Goal: Task Accomplishment & Management: Use online tool/utility

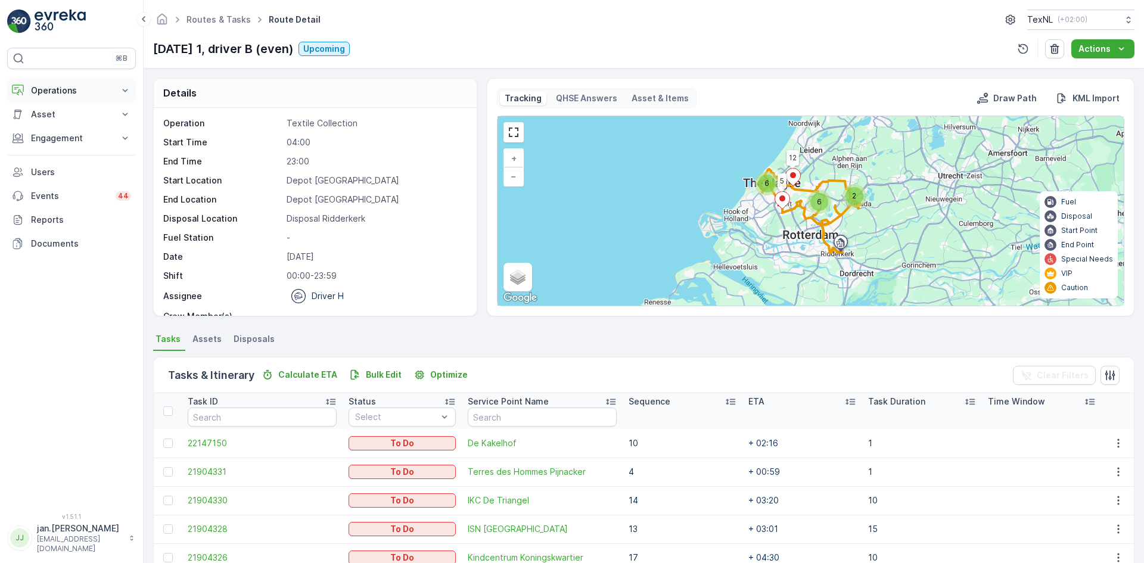
click at [57, 96] on button "Operations" at bounding box center [71, 91] width 129 height 24
click at [57, 121] on link "Planning" at bounding box center [81, 127] width 110 height 17
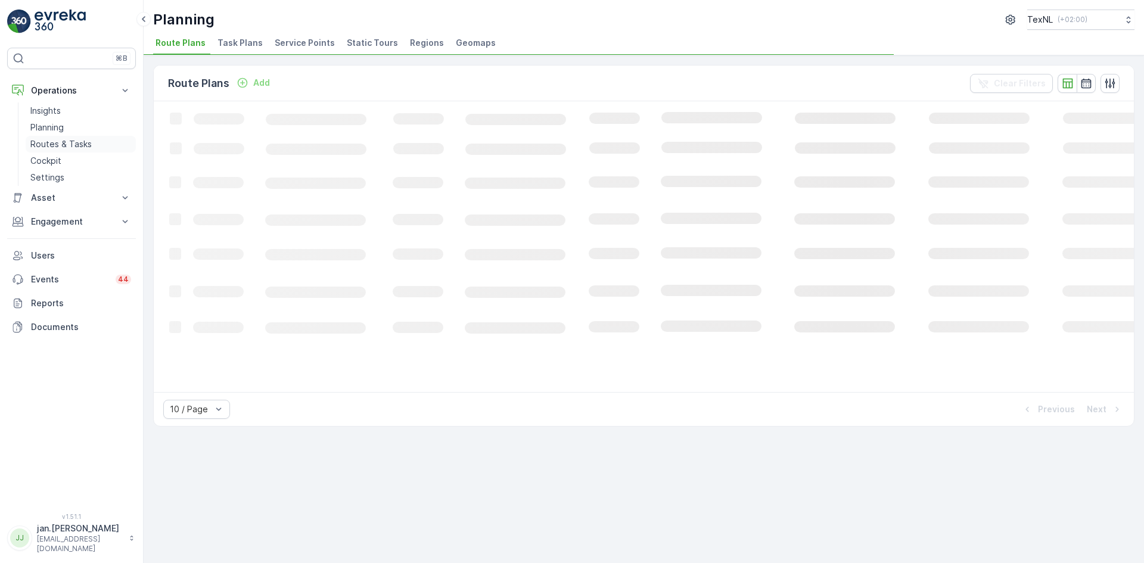
click at [57, 144] on p "Routes & Tasks" at bounding box center [60, 144] width 61 height 12
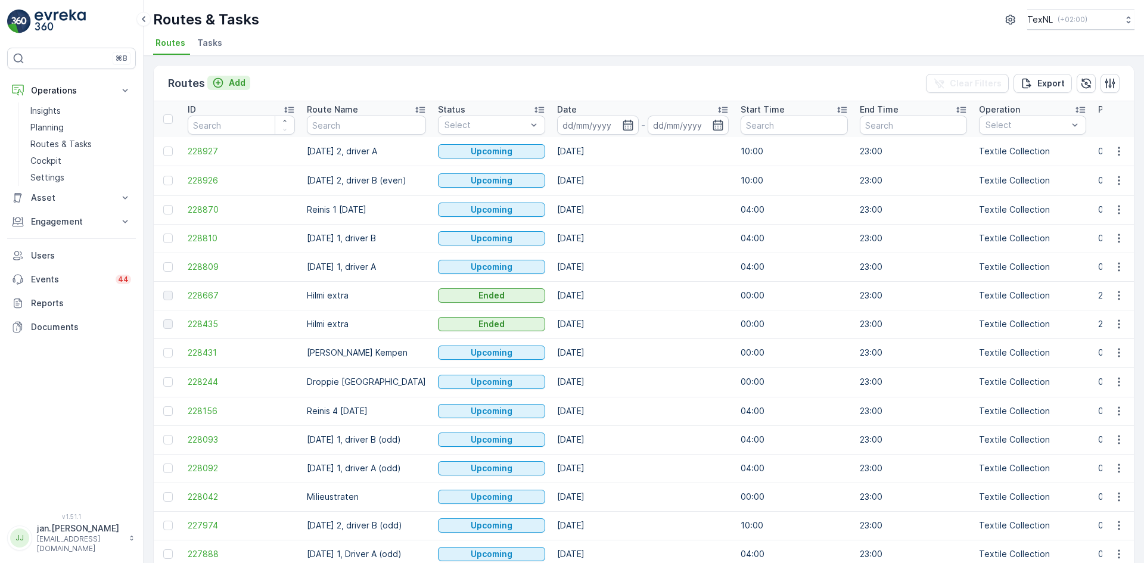
click at [245, 81] on button "Add" at bounding box center [228, 83] width 43 height 14
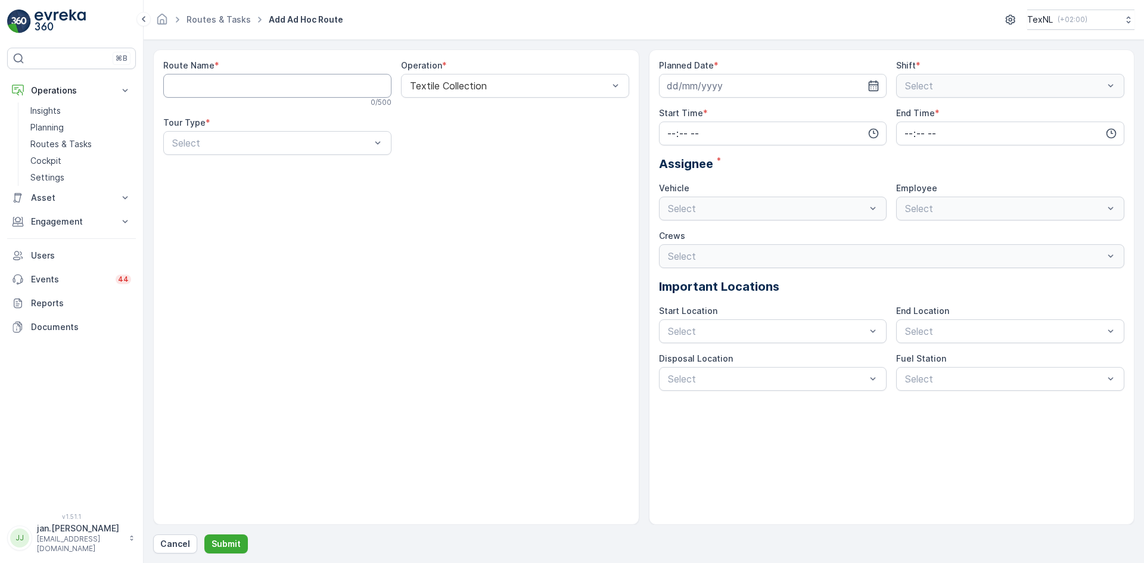
click at [322, 91] on Name "Route Name" at bounding box center [277, 86] width 228 height 24
type Name "Hilmi extra"
click at [193, 193] on span "Dynamic" at bounding box center [189, 192] width 38 height 11
click at [679, 83] on input at bounding box center [773, 86] width 228 height 24
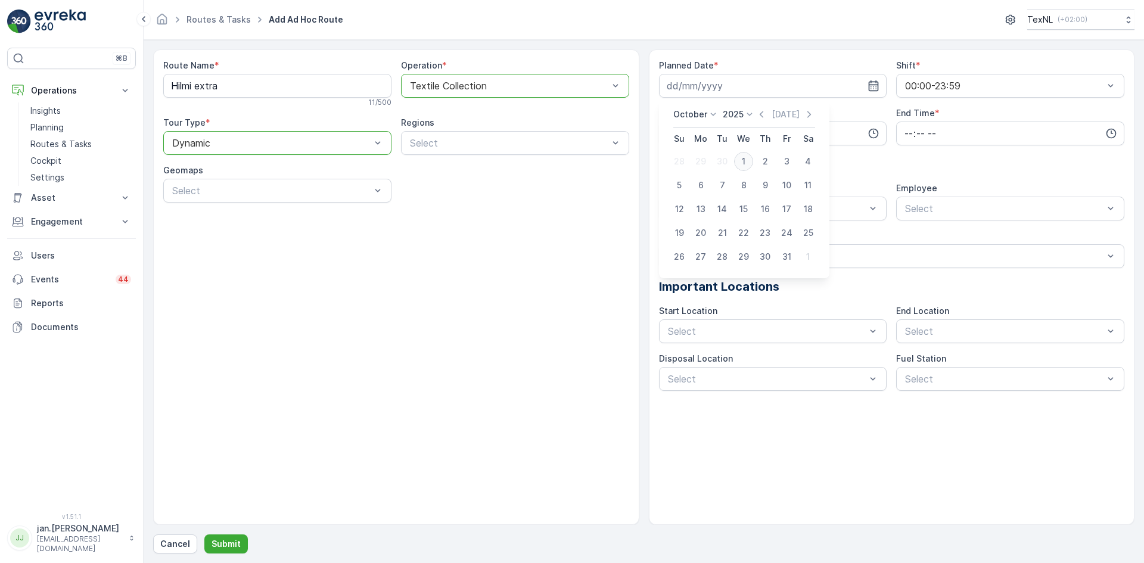
click at [739, 160] on div "1" at bounding box center [743, 161] width 19 height 19
type input "[DATE]"
click at [731, 142] on input "time" at bounding box center [773, 134] width 228 height 24
click at [675, 156] on span "00" at bounding box center [671, 156] width 11 height 12
type input "00:00"
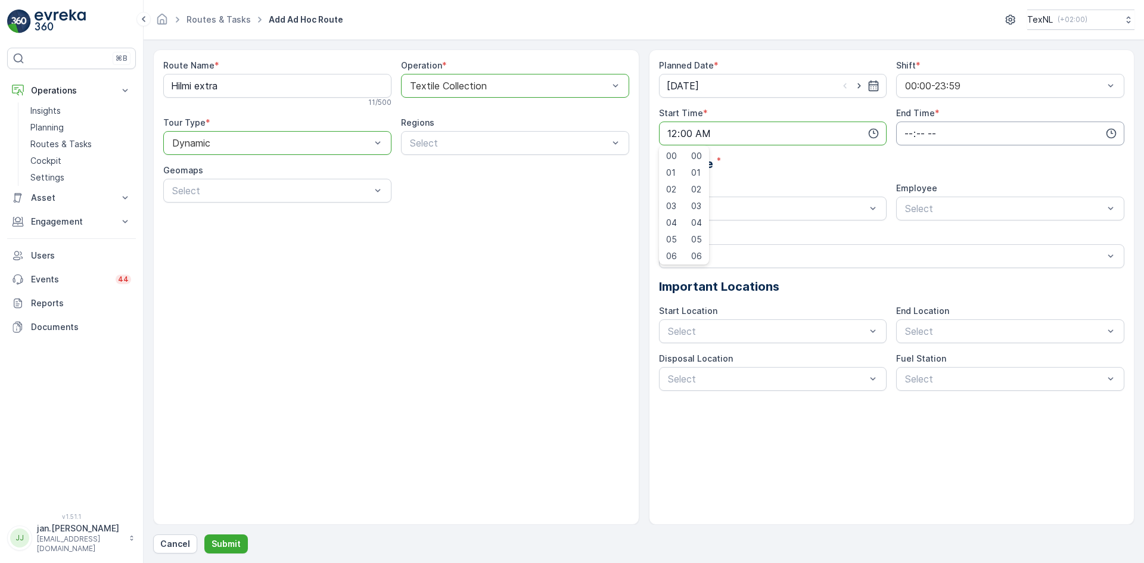
click at [906, 133] on input "time" at bounding box center [1010, 134] width 228 height 24
click at [908, 252] on span "23" at bounding box center [908, 254] width 10 height 12
type input "23:00"
click at [824, 171] on div "Assignee *" at bounding box center [892, 164] width 466 height 18
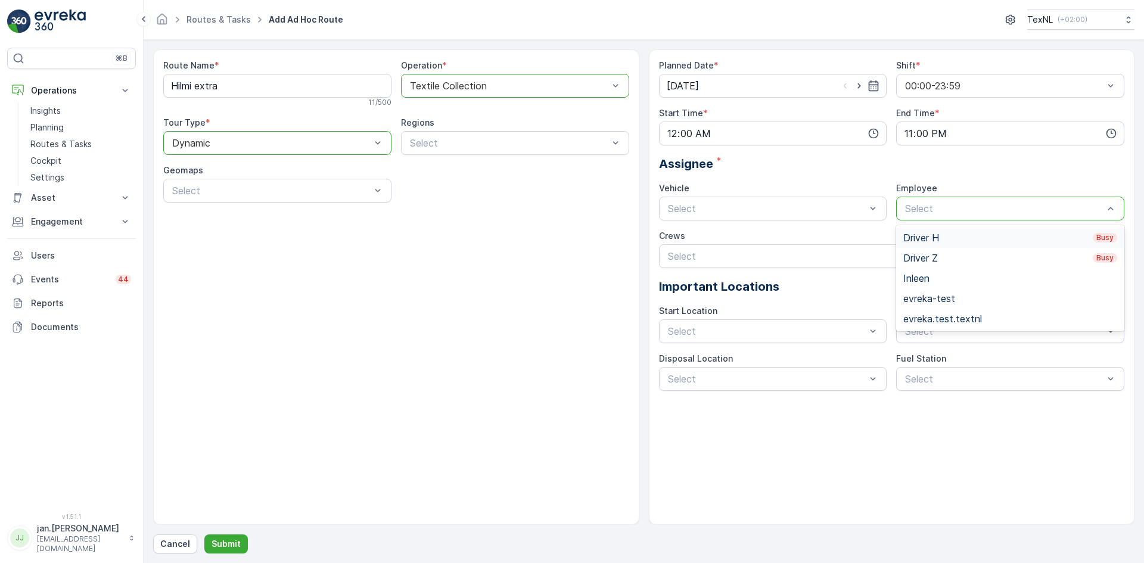
drag, startPoint x: 925, startPoint y: 233, endPoint x: 924, endPoint y: 239, distance: 6.1
click at [926, 233] on div "Driver H Busy" at bounding box center [1010, 237] width 214 height 11
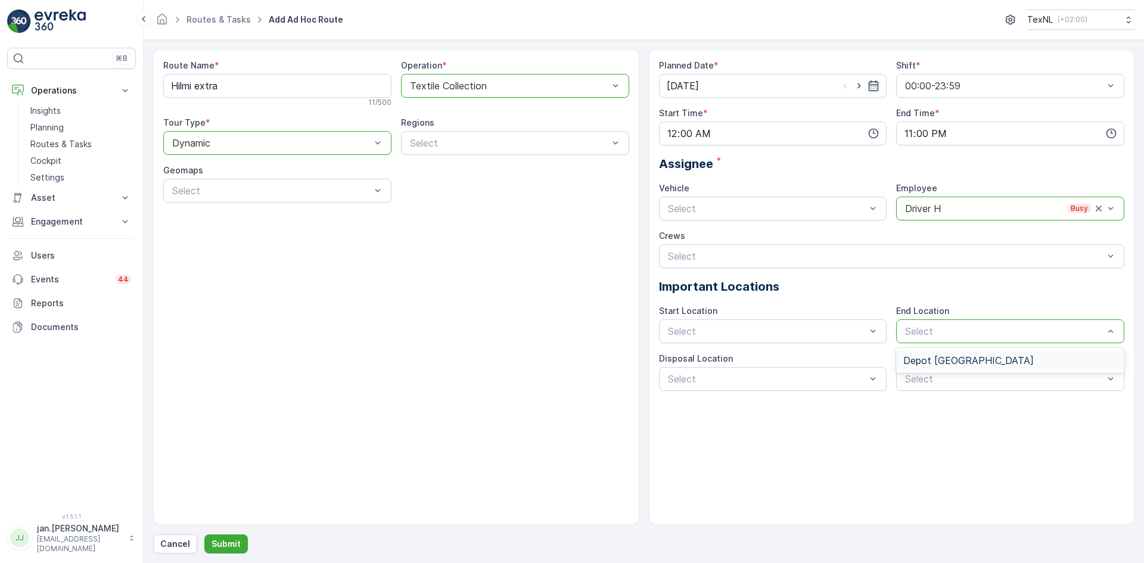
click at [942, 358] on span "Depot [GEOGRAPHIC_DATA]" at bounding box center [968, 360] width 130 height 11
click at [740, 360] on span "Depot [GEOGRAPHIC_DATA]" at bounding box center [731, 360] width 130 height 11
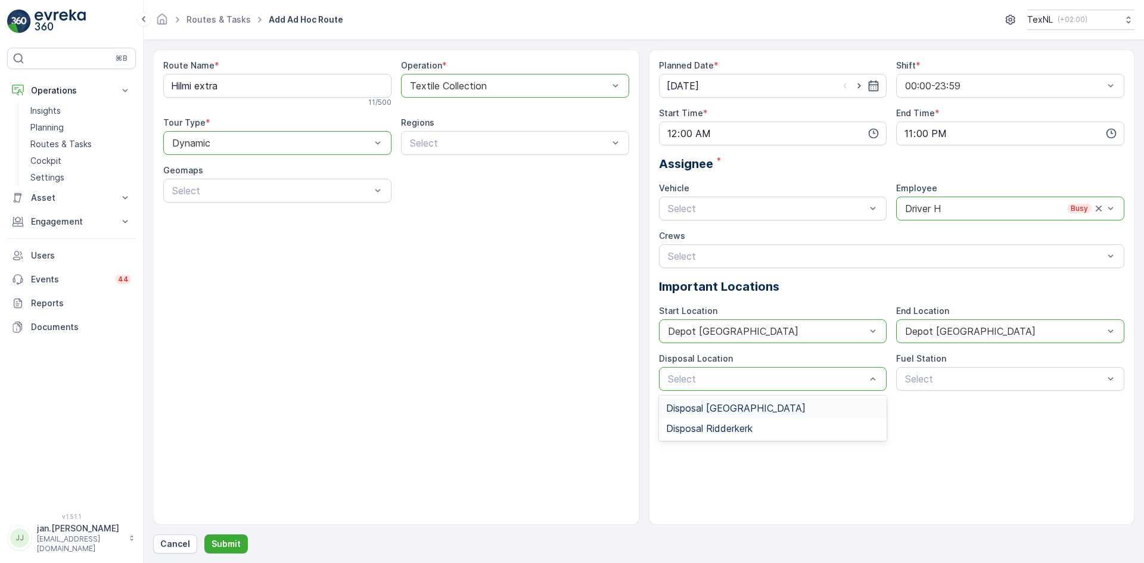
drag, startPoint x: 824, startPoint y: 373, endPoint x: 810, endPoint y: 376, distance: 14.6
click at [725, 434] on div "Disposal Ridderkerk" at bounding box center [773, 428] width 228 height 20
click at [230, 541] on p "Submit" at bounding box center [225, 544] width 29 height 12
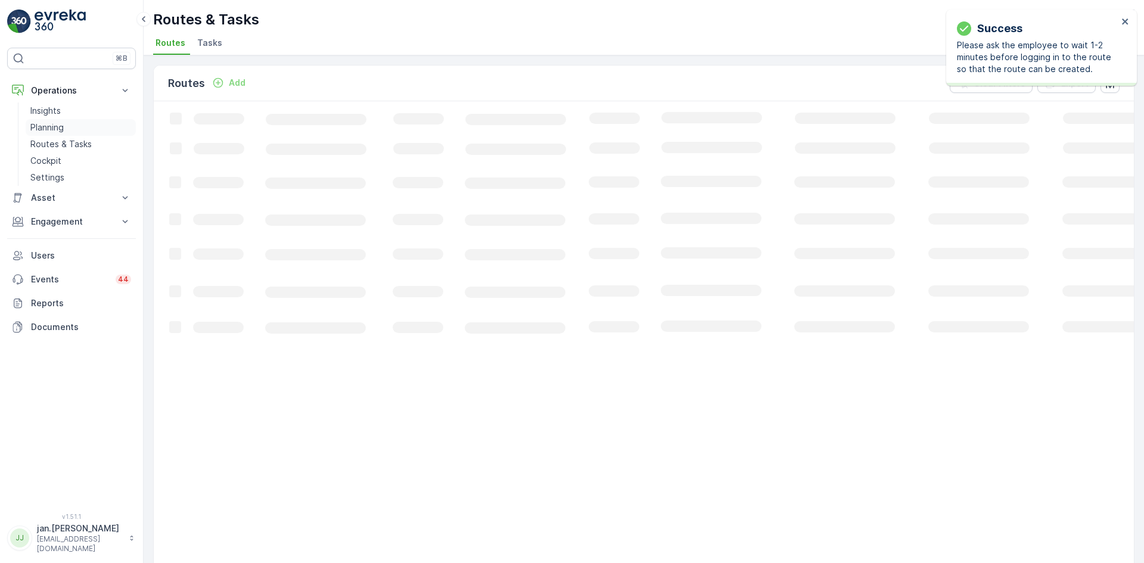
click at [47, 129] on p "Planning" at bounding box center [46, 128] width 33 height 12
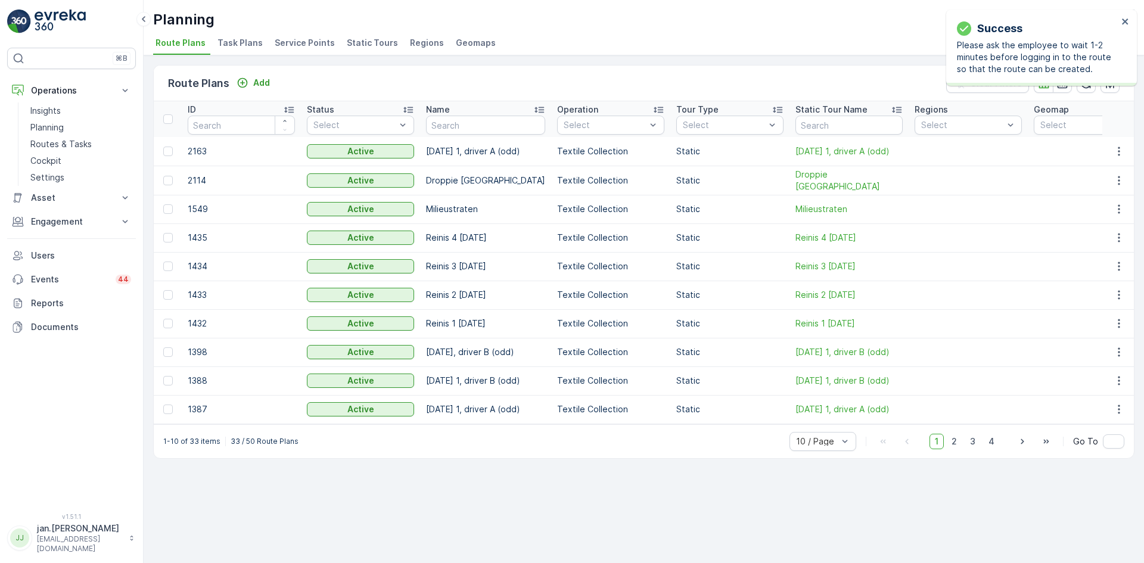
click at [297, 42] on span "Service Points" at bounding box center [305, 43] width 60 height 12
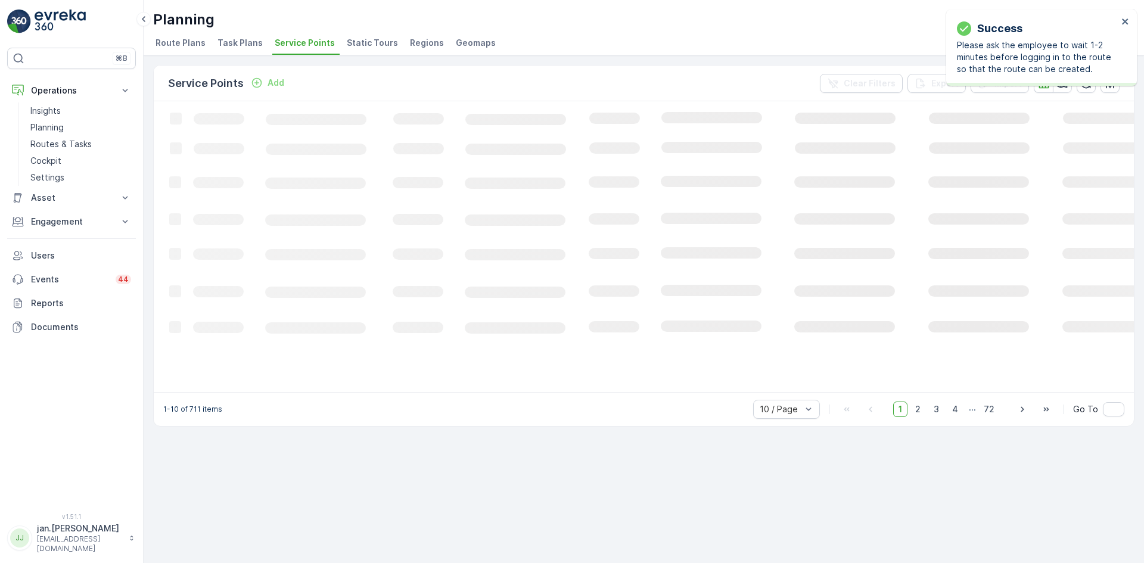
click at [509, 127] on icon "Loading..." at bounding box center [726, 245] width 1144 height 289
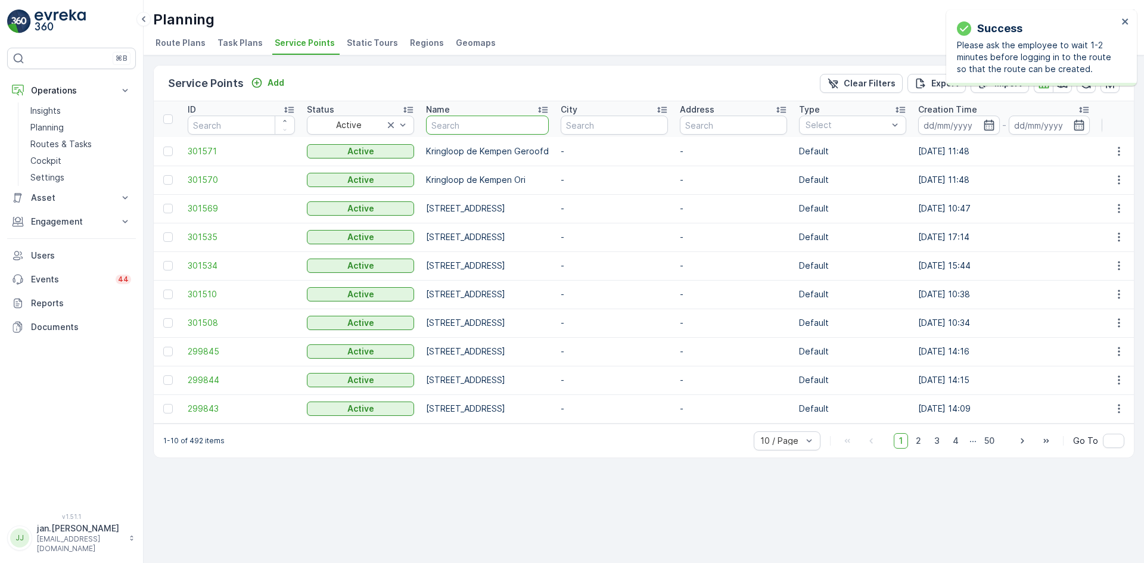
click at [509, 126] on input "text" at bounding box center [487, 125] width 123 height 19
type input "laurens"
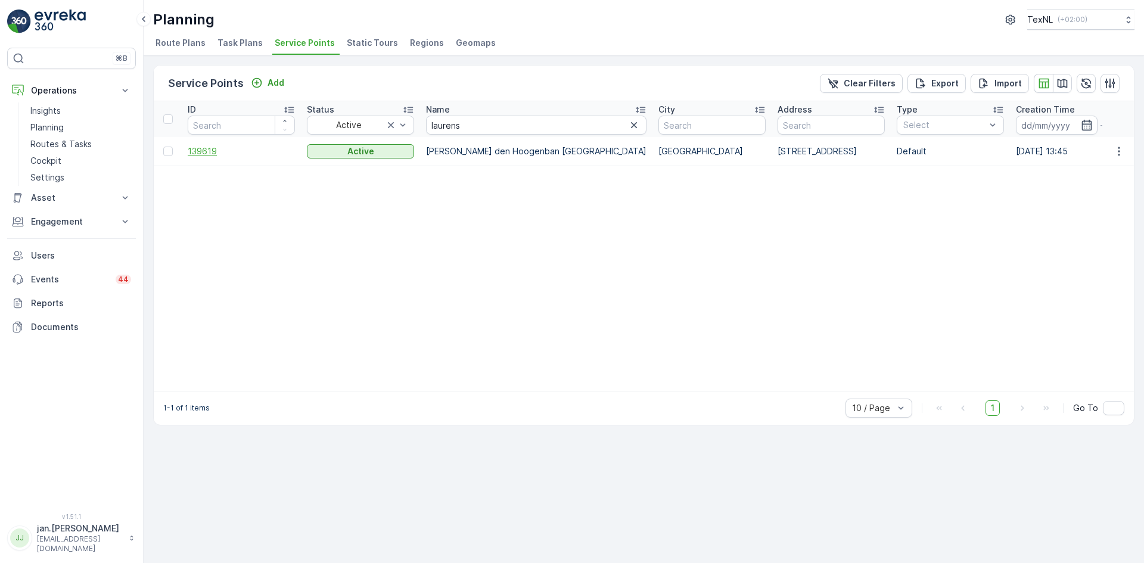
click at [220, 149] on span "139619" at bounding box center [241, 151] width 107 height 12
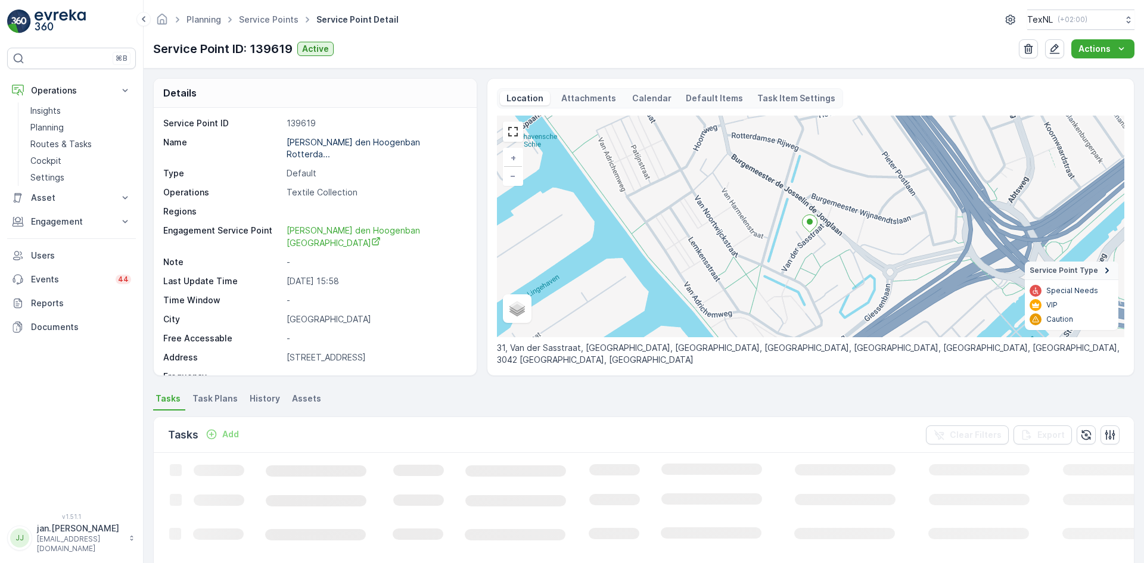
click at [231, 435] on p "Add" at bounding box center [230, 434] width 17 height 12
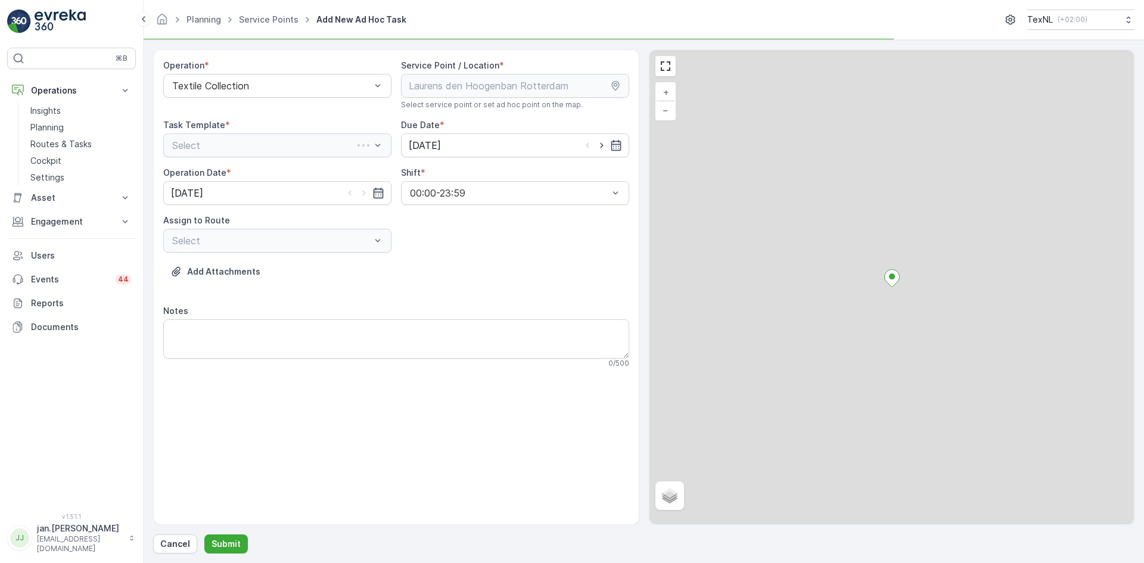
click at [278, 144] on div "Select" at bounding box center [277, 145] width 228 height 24
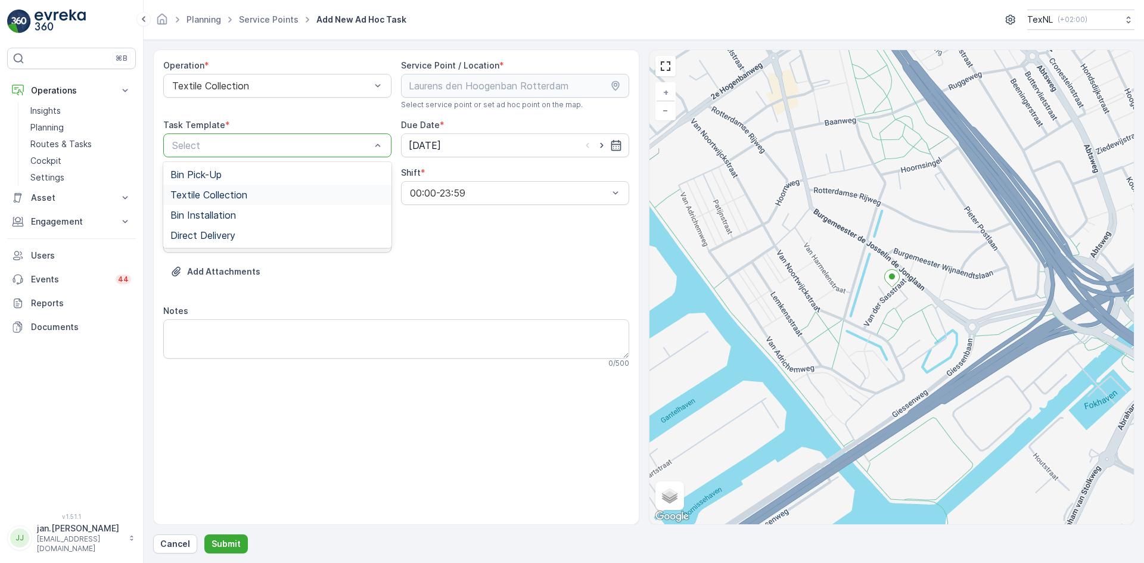
click at [229, 193] on span "Textile Collection" at bounding box center [208, 194] width 77 height 11
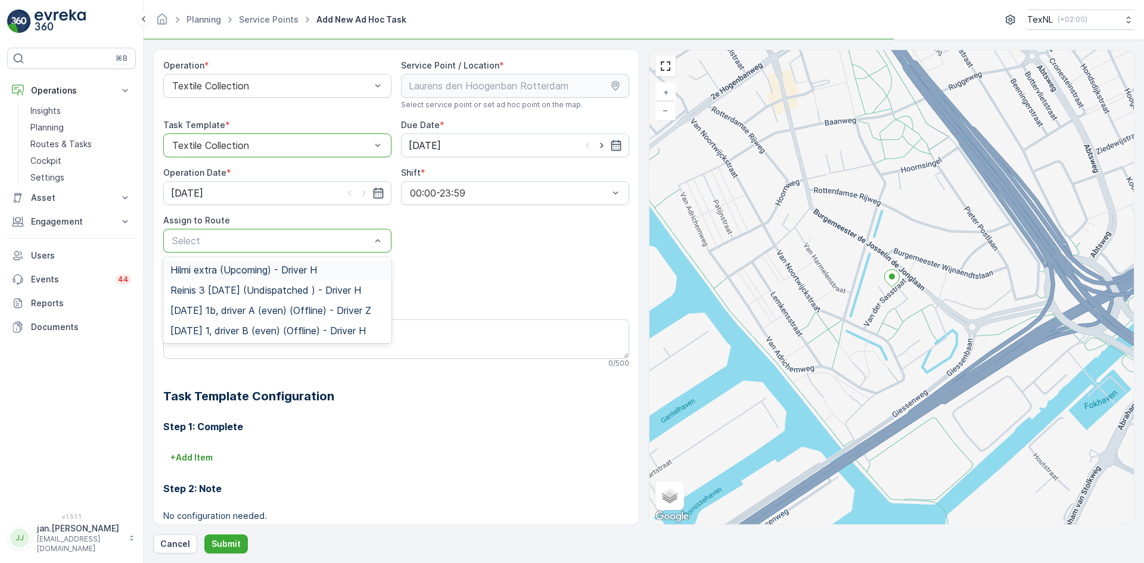
click at [245, 270] on span "Hilmi extra (Upcoming) - Driver H" at bounding box center [243, 269] width 147 height 11
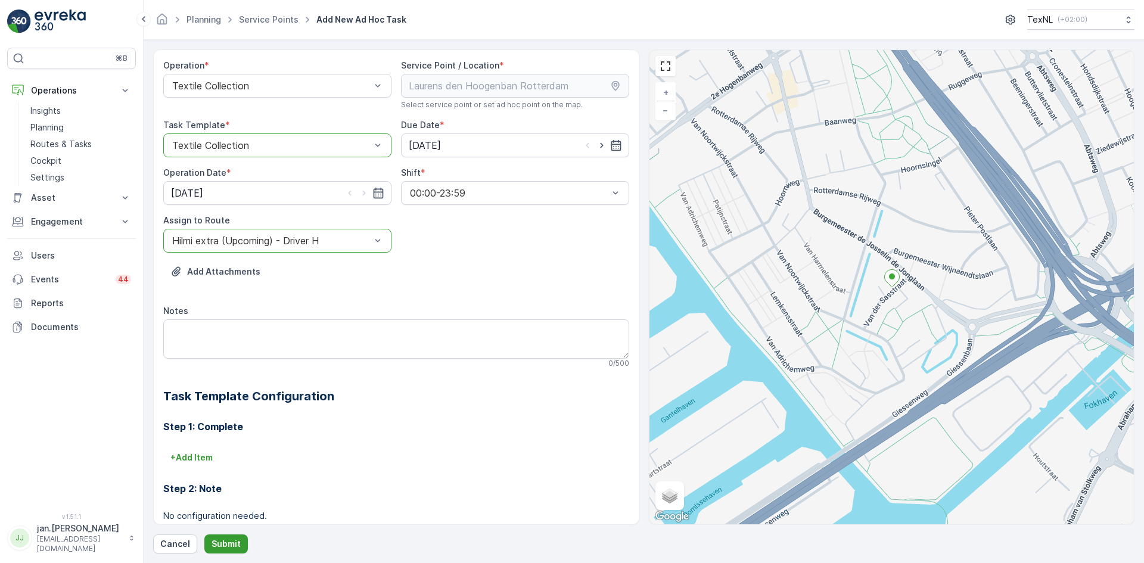
click at [224, 543] on p "Submit" at bounding box center [225, 544] width 29 height 12
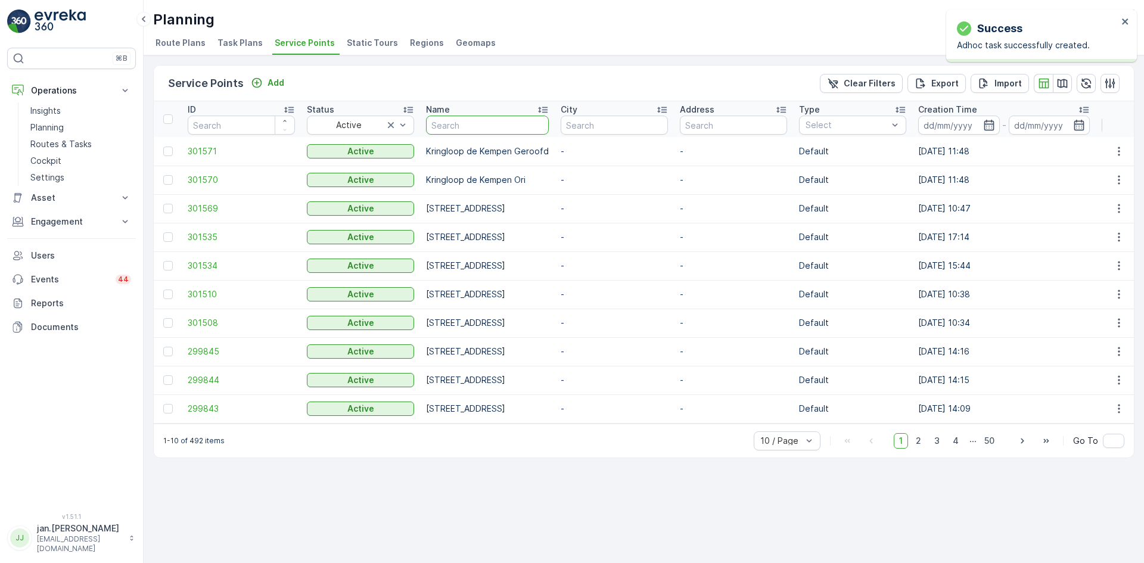
click at [483, 127] on input "text" at bounding box center [487, 125] width 123 height 19
type input "zonneh"
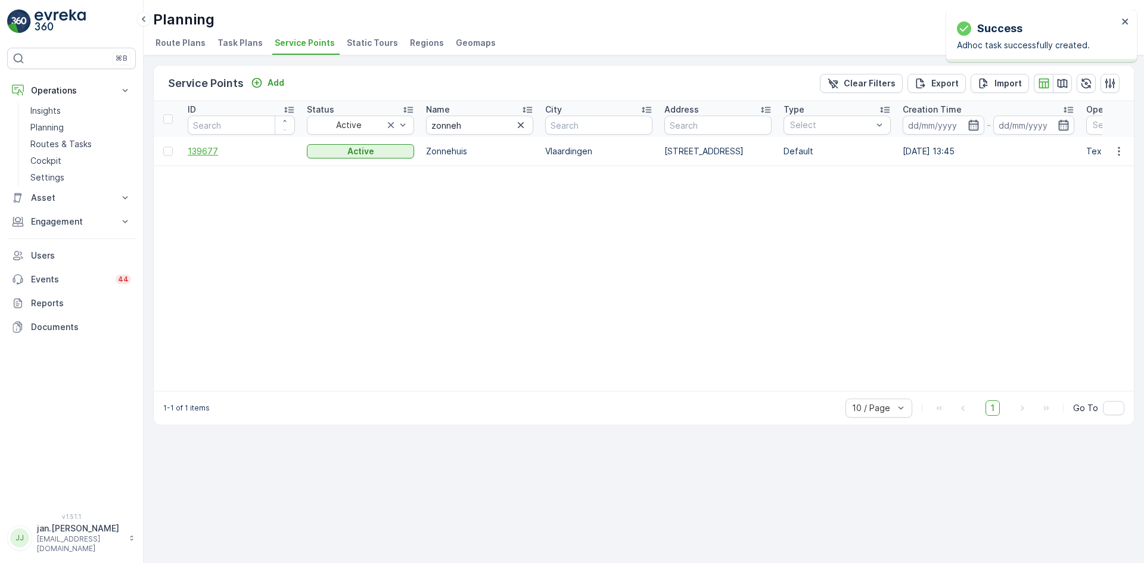
click at [195, 152] on span "139677" at bounding box center [241, 151] width 107 height 12
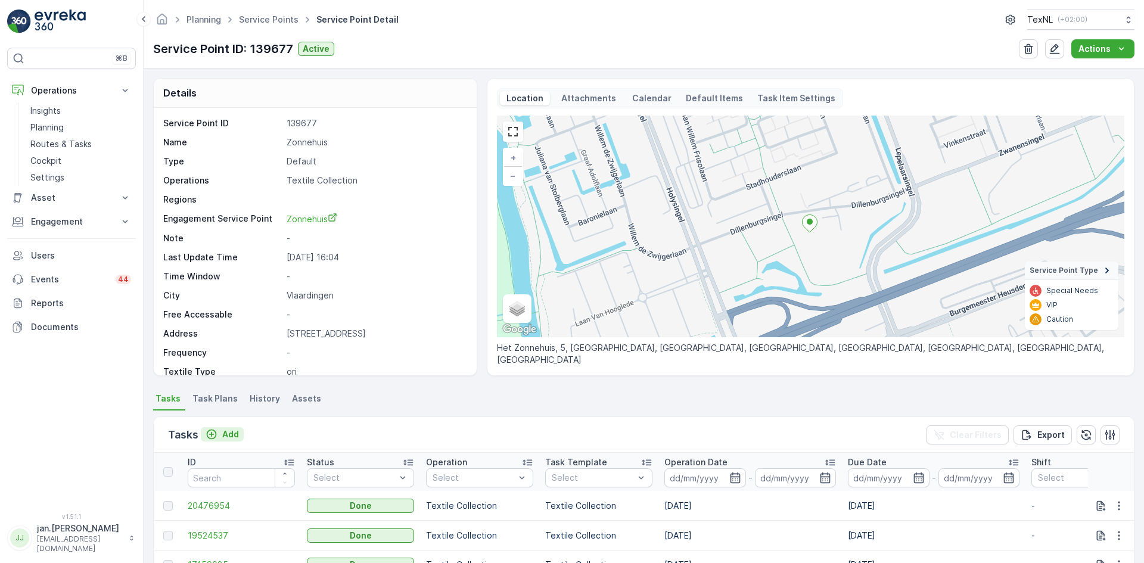
click at [235, 437] on p "Add" at bounding box center [230, 434] width 17 height 12
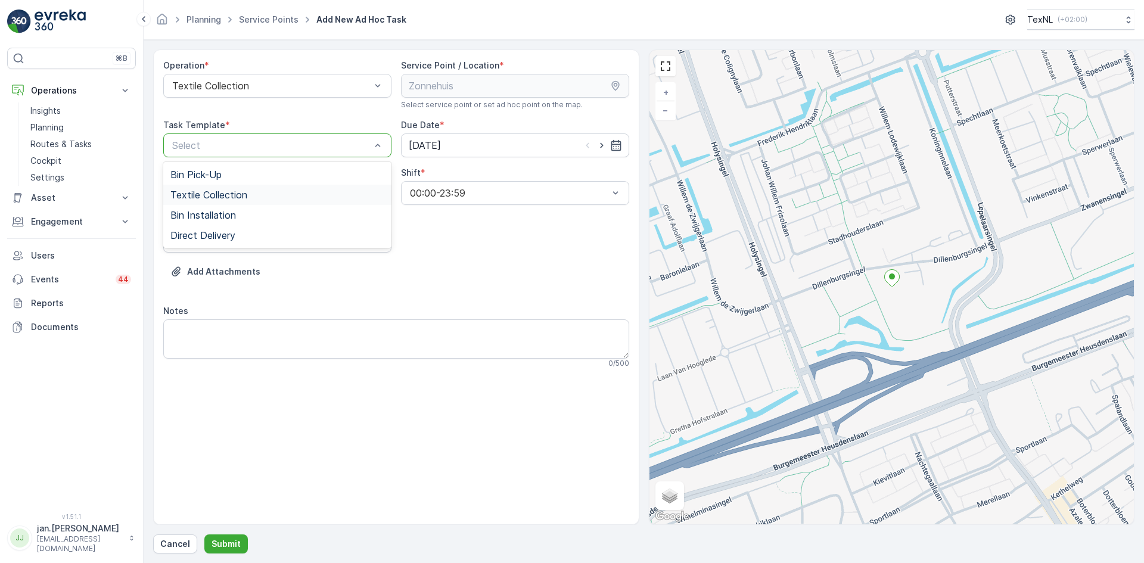
click at [246, 192] on span "Textile Collection" at bounding box center [208, 194] width 77 height 11
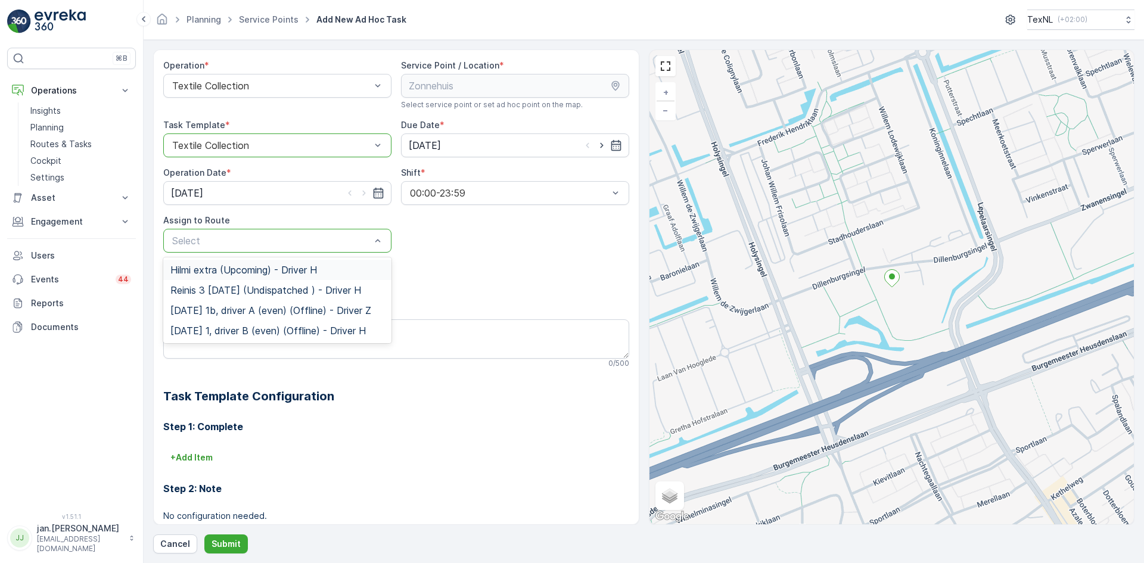
click at [247, 271] on span "Hilmi extra (Upcoming) - Driver H" at bounding box center [243, 269] width 147 height 11
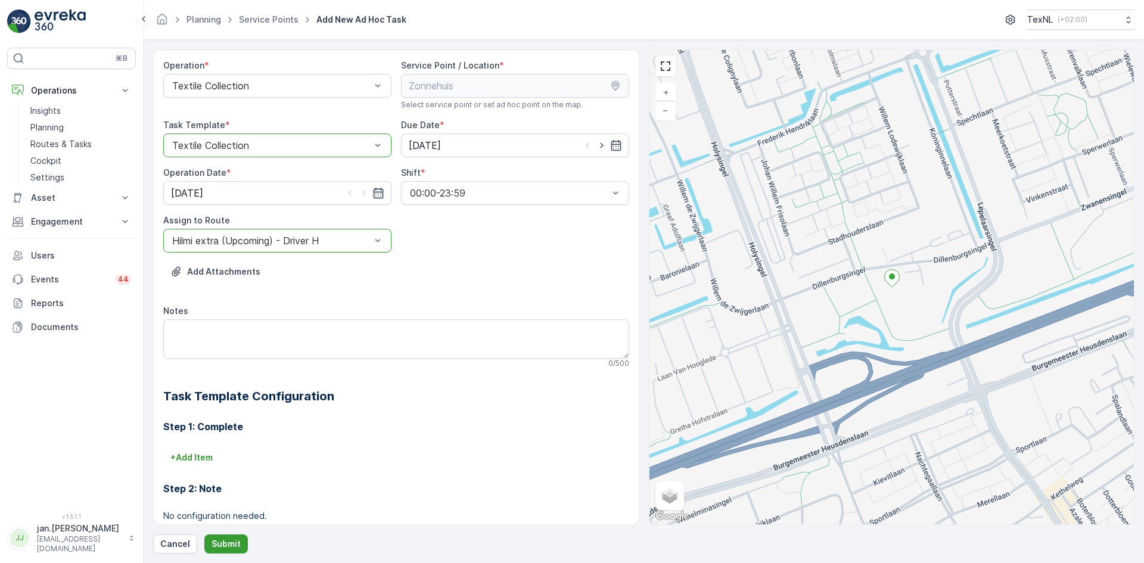
click at [225, 543] on p "Submit" at bounding box center [225, 544] width 29 height 12
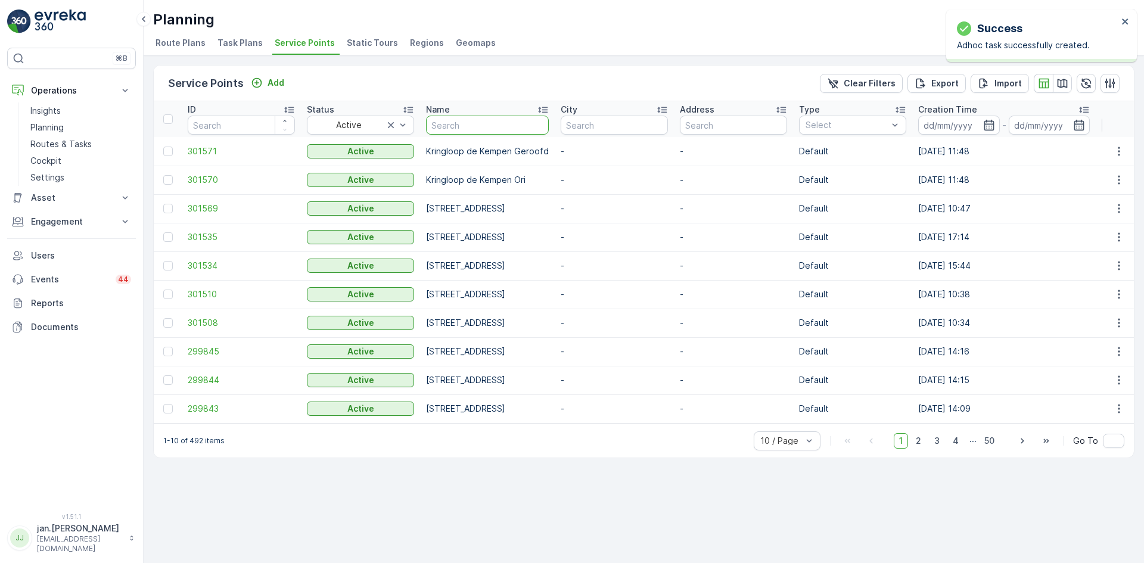
click at [472, 129] on input "text" at bounding box center [487, 125] width 123 height 19
